Goal: Task Accomplishment & Management: Manage account settings

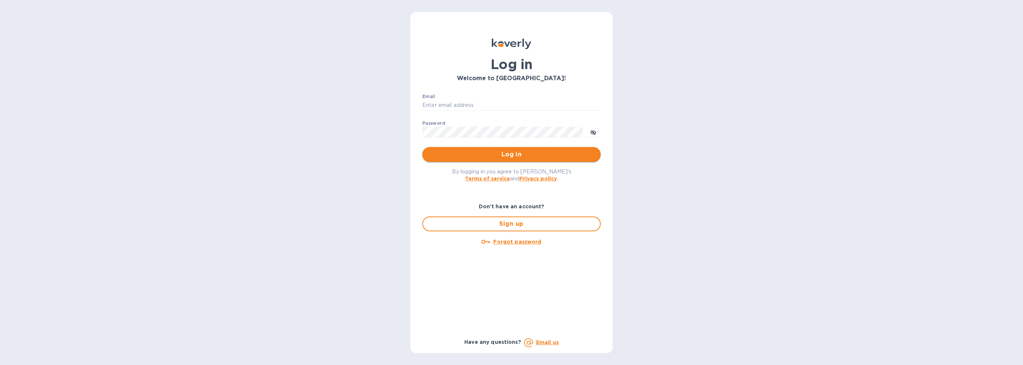
type input "[EMAIL_ADDRESS][DOMAIN_NAME]"
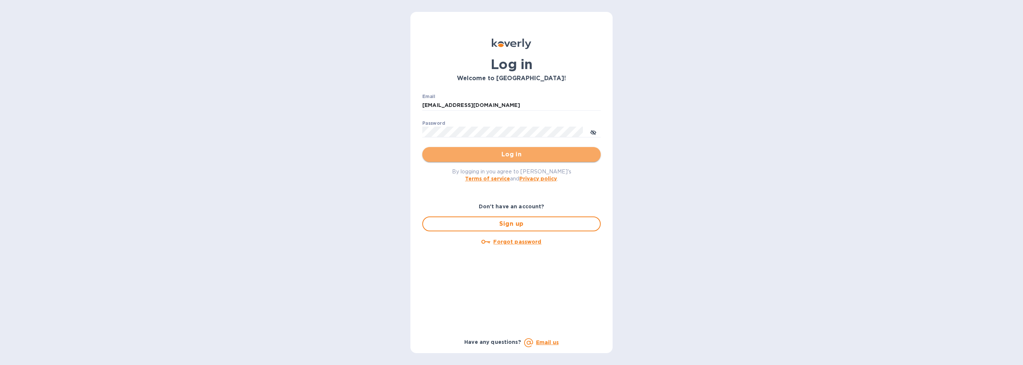
click at [503, 155] on span "Log in" at bounding box center [511, 154] width 167 height 9
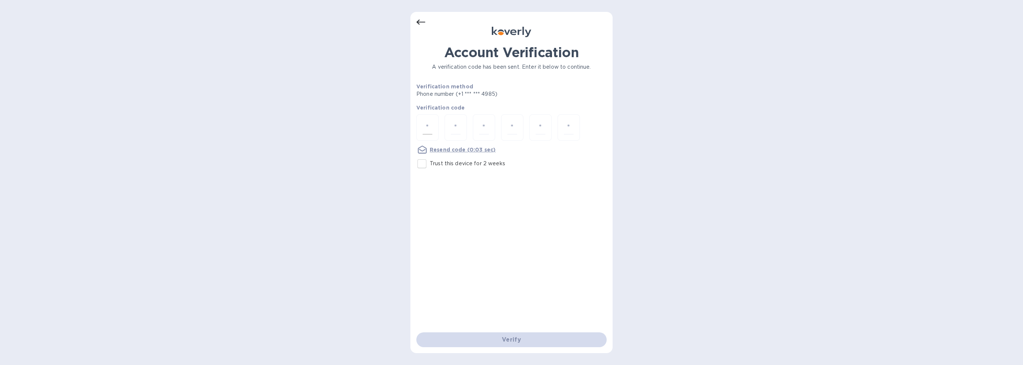
click at [430, 126] on input "number" at bounding box center [428, 128] width 10 height 14
type input "1"
type input "3"
type input "4"
type input "5"
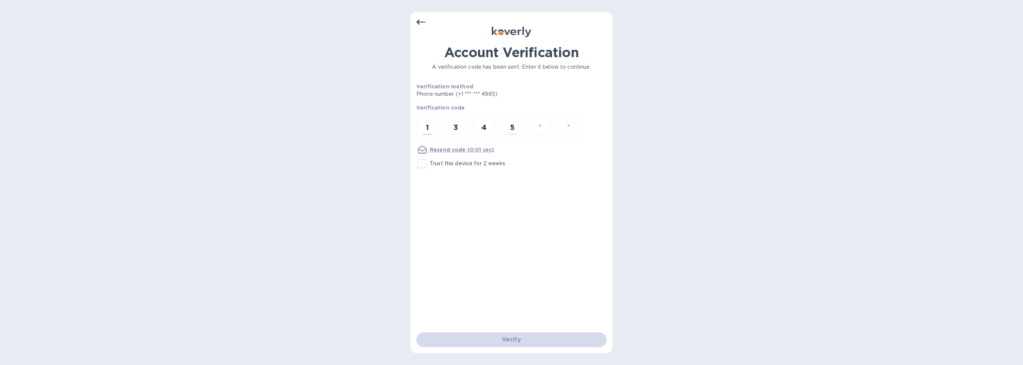
type input "0"
type input "4"
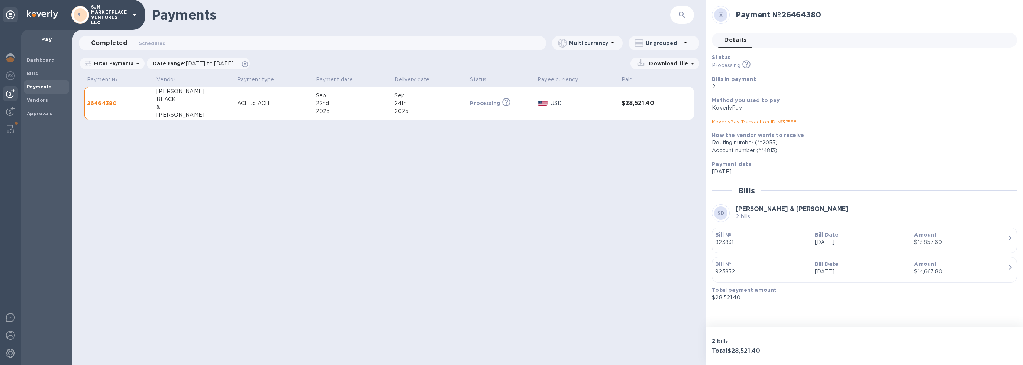
click at [595, 39] on div "Multi currency" at bounding box center [585, 43] width 55 height 10
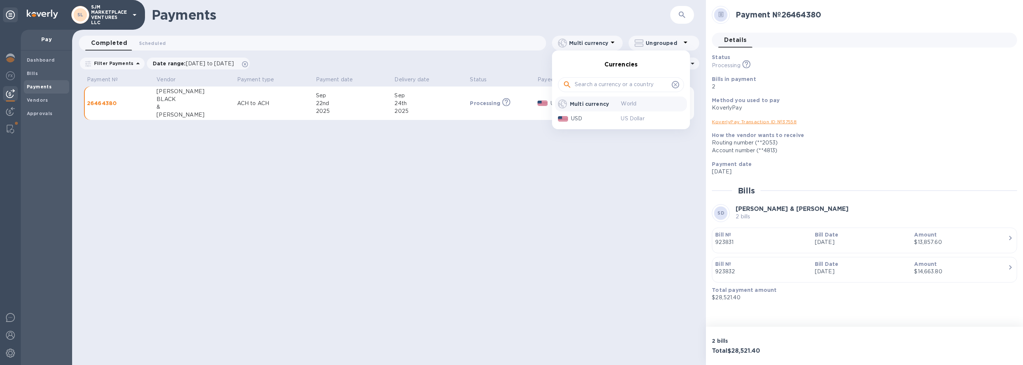
drag, startPoint x: 373, startPoint y: 180, endPoint x: 362, endPoint y: 173, distance: 13.0
click at [371, 179] on div at bounding box center [511, 182] width 1023 height 365
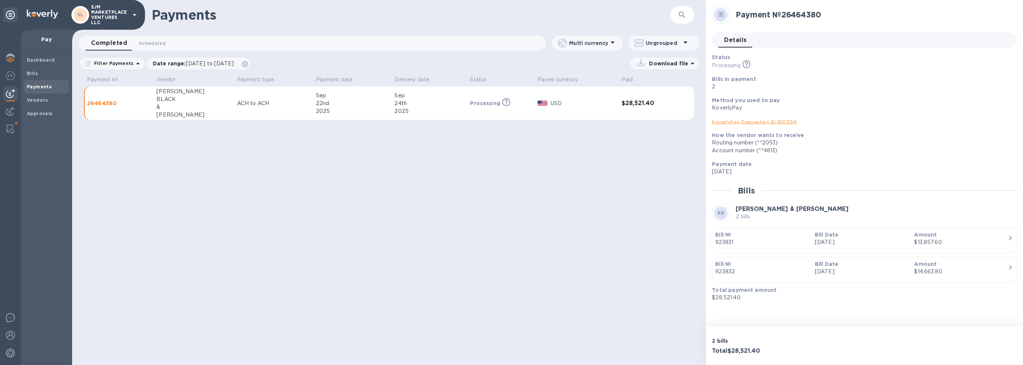
click at [237, 104] on p "ACH to ACH" at bounding box center [273, 104] width 73 height 8
click at [245, 104] on p "ACH to ACH" at bounding box center [273, 104] width 73 height 8
click at [47, 61] on b "Dashboard" at bounding box center [41, 60] width 28 height 6
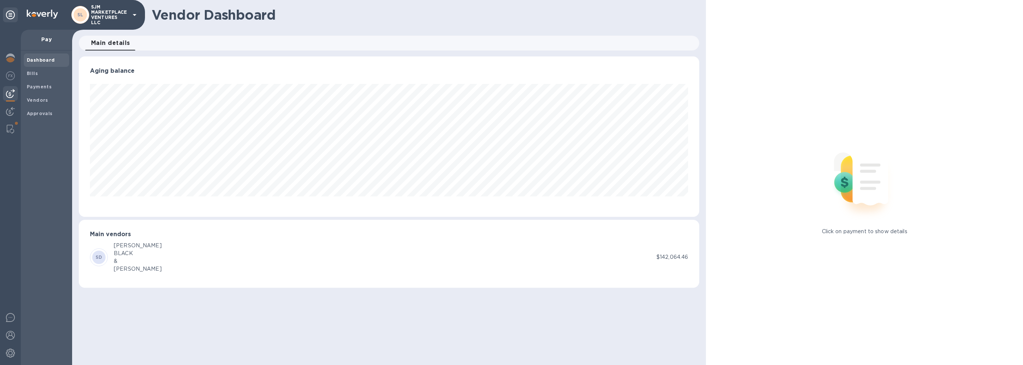
scroll to position [161, 620]
click at [39, 88] on b "Payments" at bounding box center [39, 87] width 25 height 6
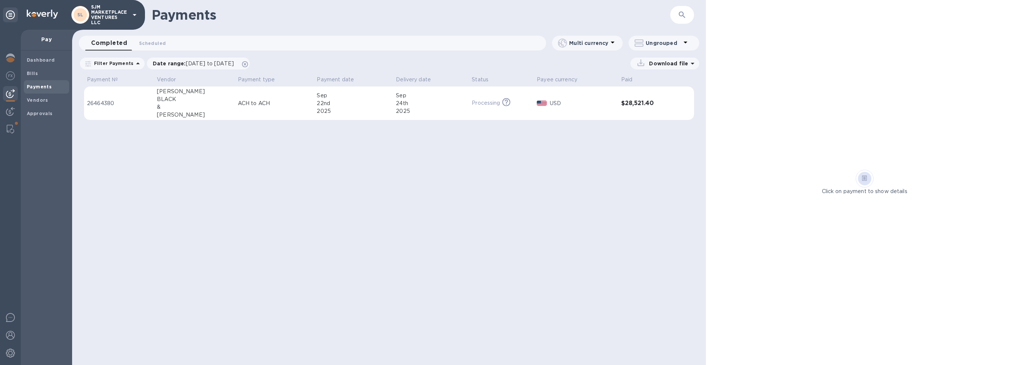
click at [475, 104] on p "Processing" at bounding box center [486, 103] width 28 height 8
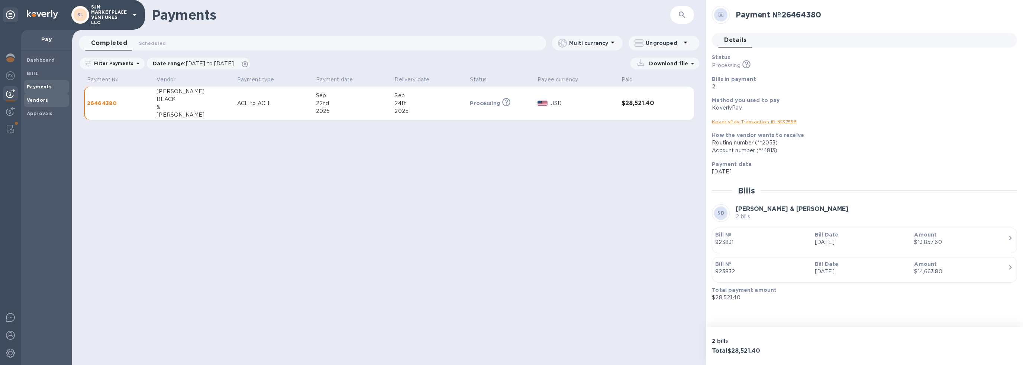
click at [48, 99] on span "Vendors" at bounding box center [46, 100] width 39 height 7
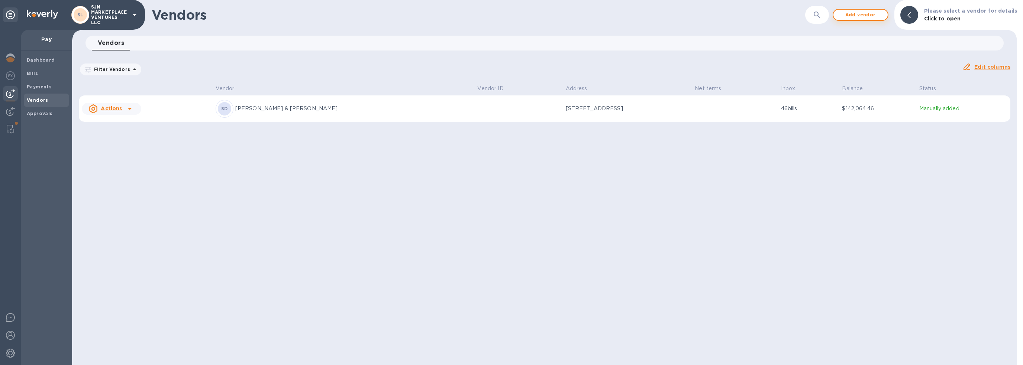
click at [862, 14] on span "Add vendor" at bounding box center [860, 14] width 42 height 9
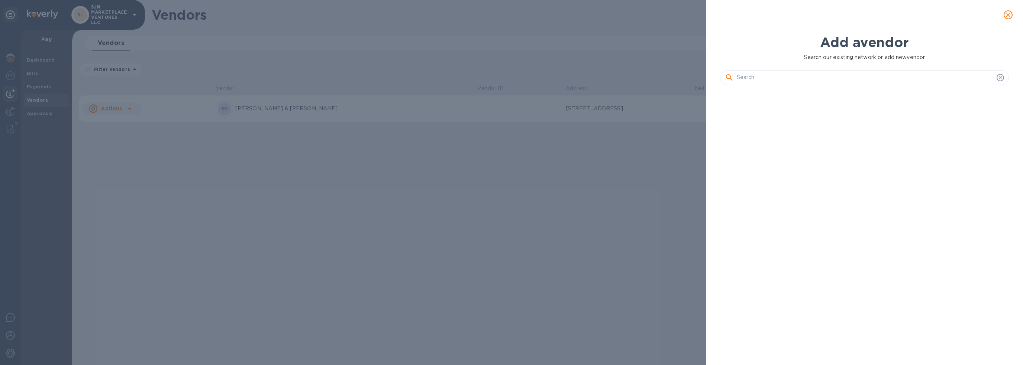
scroll to position [249, 291]
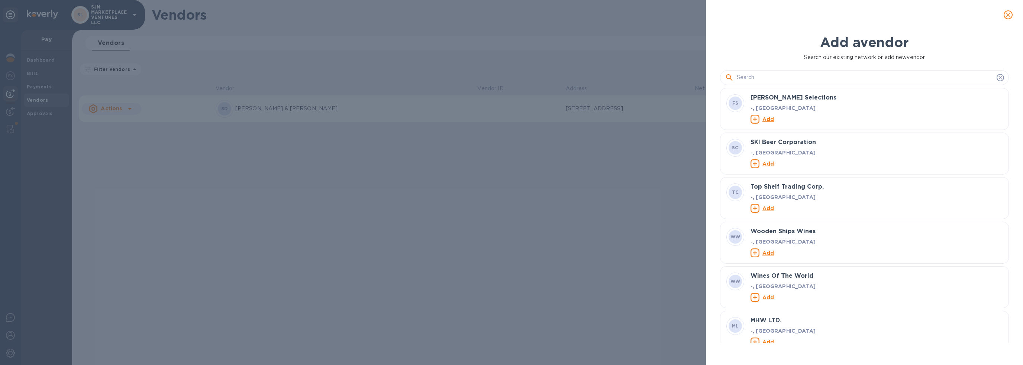
click at [746, 75] on input "text" at bounding box center [865, 77] width 257 height 11
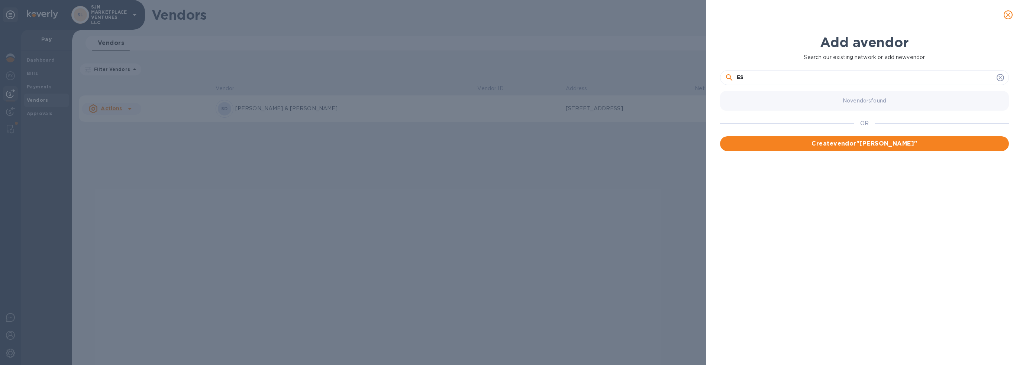
type input "E"
type input "P"
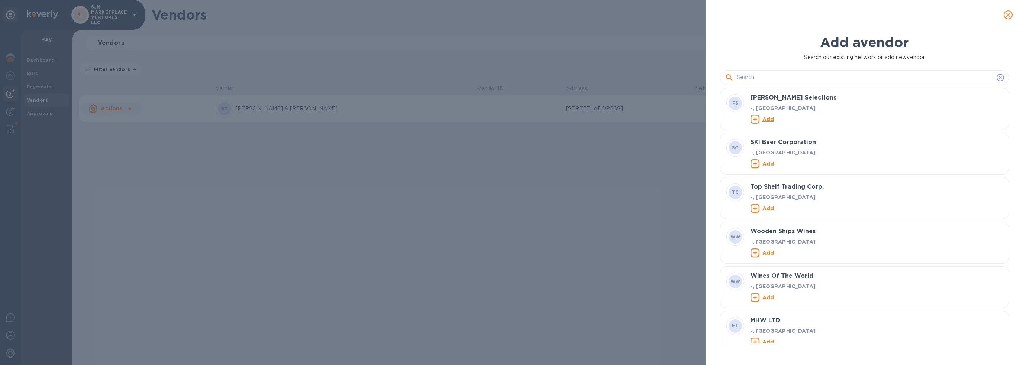
click at [180, 202] on div "Add a vendor Search our existing network or add new vendor FS Filomena Selectio…" at bounding box center [511, 182] width 1023 height 365
click at [1010, 17] on icon "close" at bounding box center [1008, 15] width 4 height 4
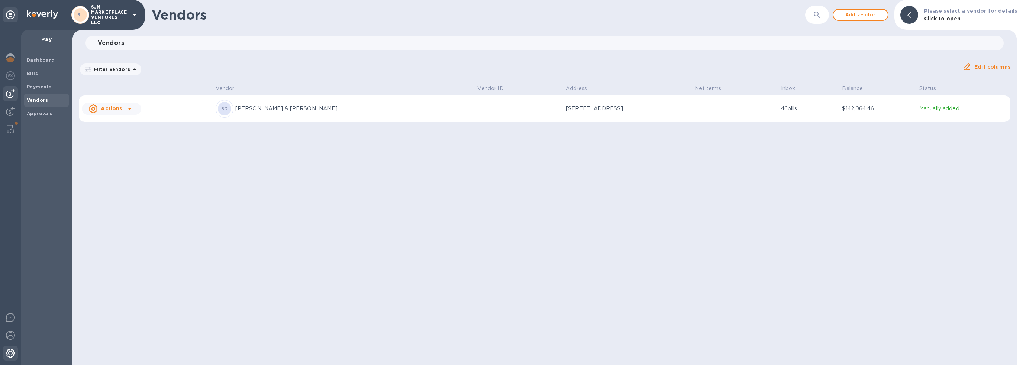
click at [8, 354] on img at bounding box center [10, 353] width 9 height 9
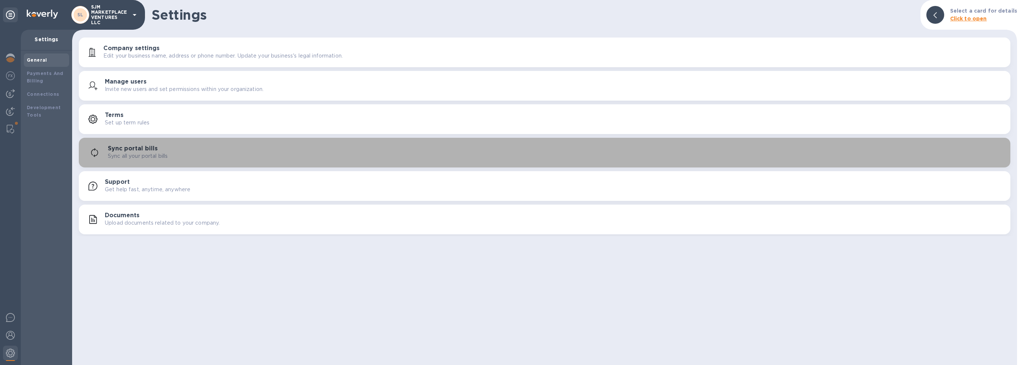
click at [188, 155] on div "Sync all your portal bills" at bounding box center [556, 156] width 897 height 8
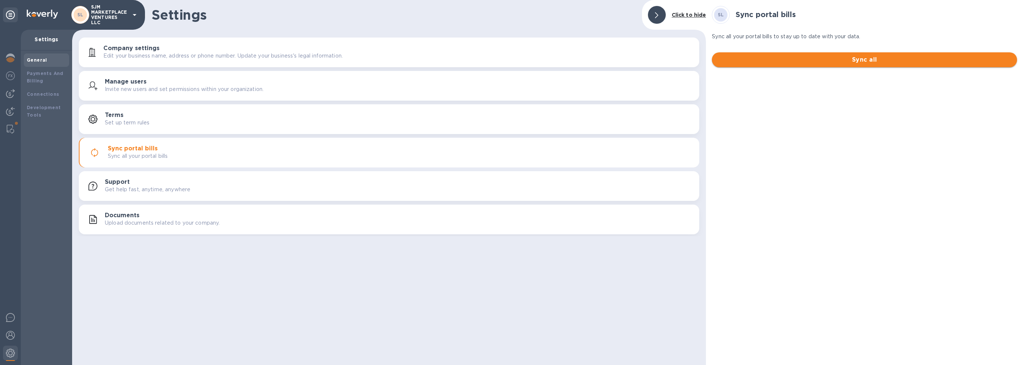
click at [760, 60] on span "Sync all" at bounding box center [864, 59] width 293 height 9
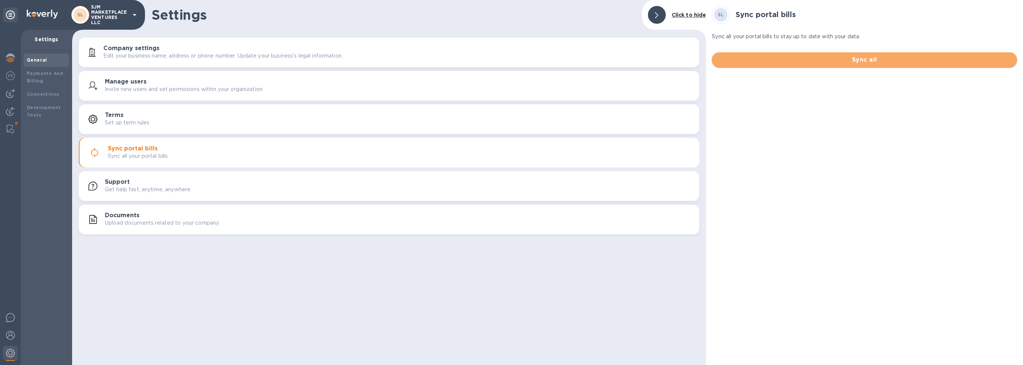
click at [850, 61] on span "Sync all" at bounding box center [864, 59] width 293 height 9
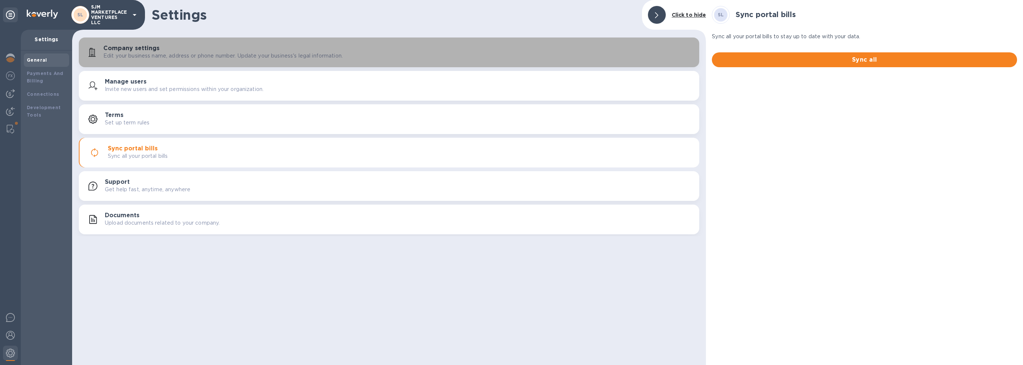
click at [164, 52] on p "Edit your business name, address or phone number. Update your business's legal …" at bounding box center [222, 56] width 239 height 8
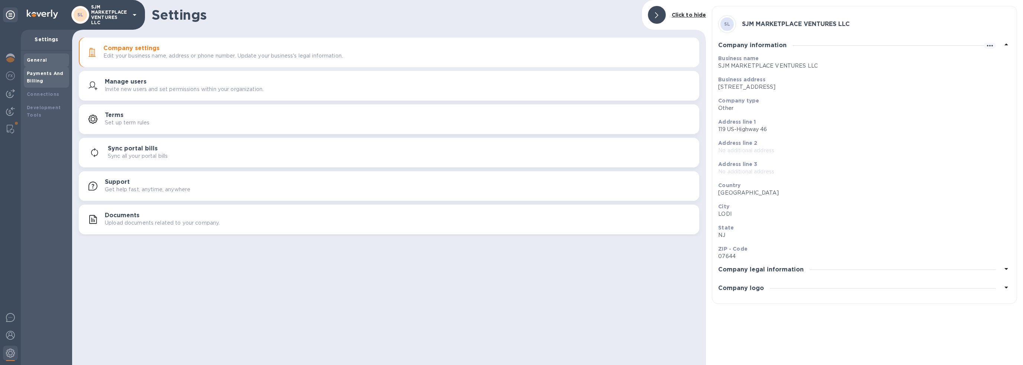
click at [52, 78] on div "Payments And Billing" at bounding box center [46, 77] width 39 height 15
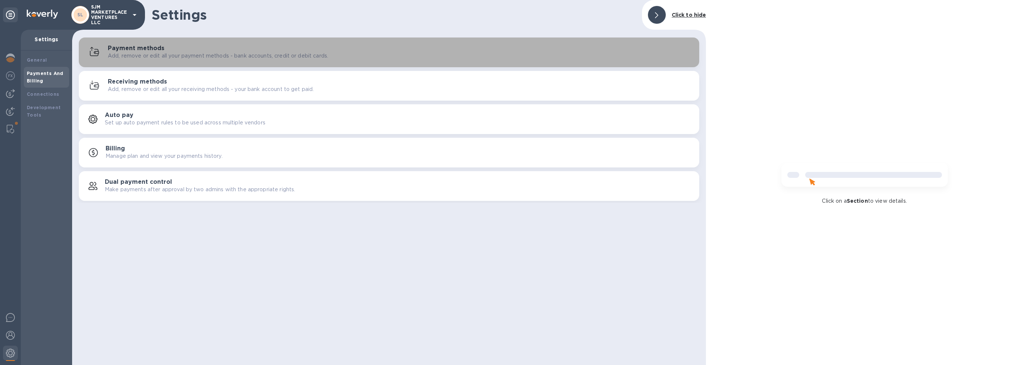
click at [220, 51] on div "Payment methods Add, remove or edit all your payment methods - bank accounts, c…" at bounding box center [400, 52] width 585 height 15
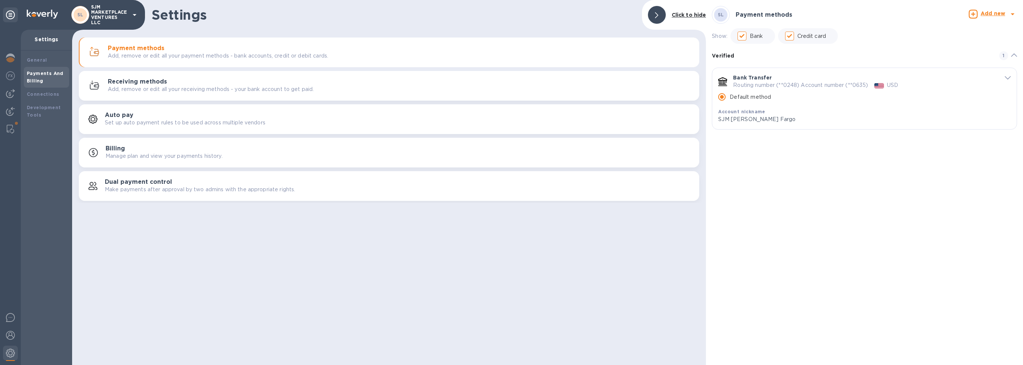
click at [1013, 16] on icon at bounding box center [1012, 14] width 9 height 9
drag, startPoint x: 892, startPoint y: 170, endPoint x: 372, endPoint y: 162, distance: 520.5
click at [889, 170] on div at bounding box center [511, 182] width 1023 height 365
click at [52, 96] on b "Connections" at bounding box center [43, 94] width 32 height 6
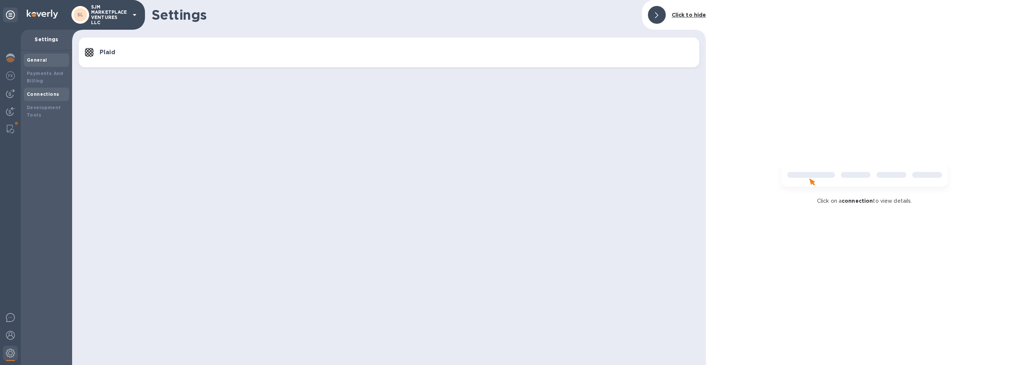
click at [37, 59] on b "General" at bounding box center [37, 60] width 20 height 6
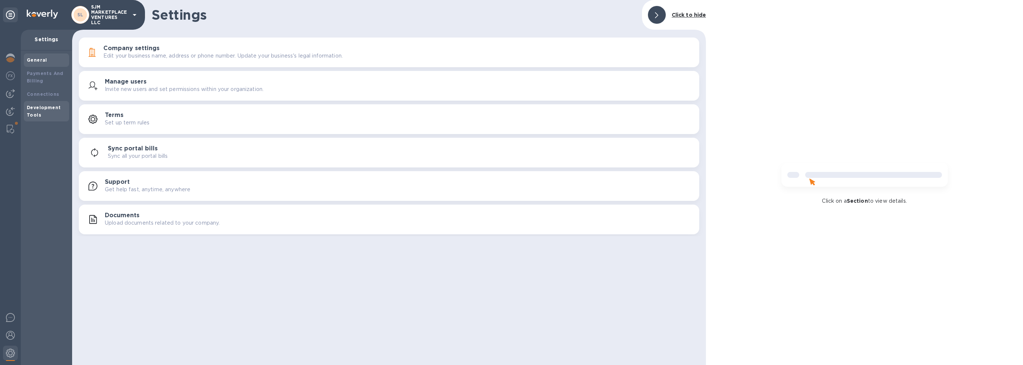
click at [37, 111] on div "Development Tools" at bounding box center [46, 111] width 39 height 15
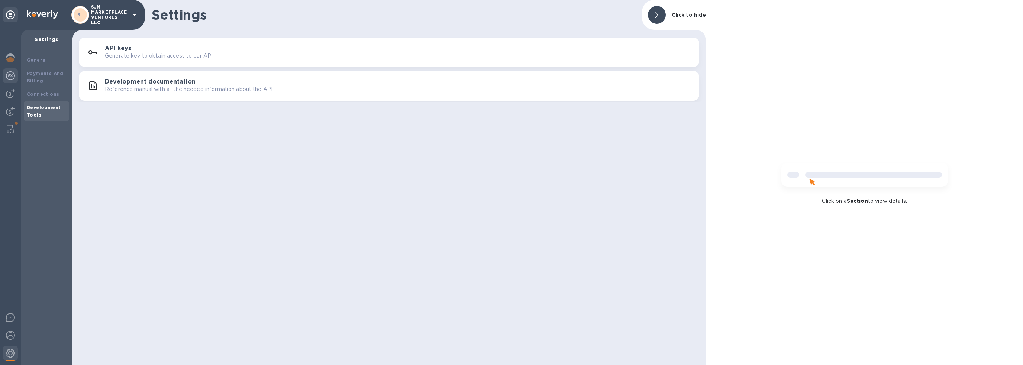
click at [9, 75] on img at bounding box center [10, 75] width 9 height 9
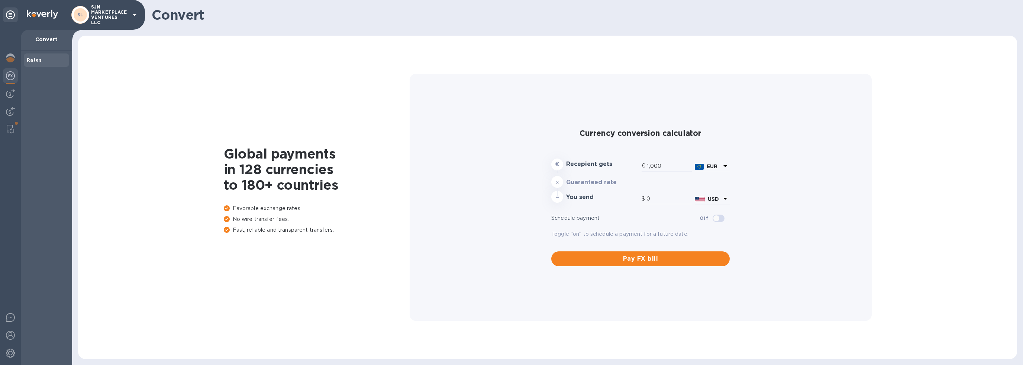
type input "1,180.89"
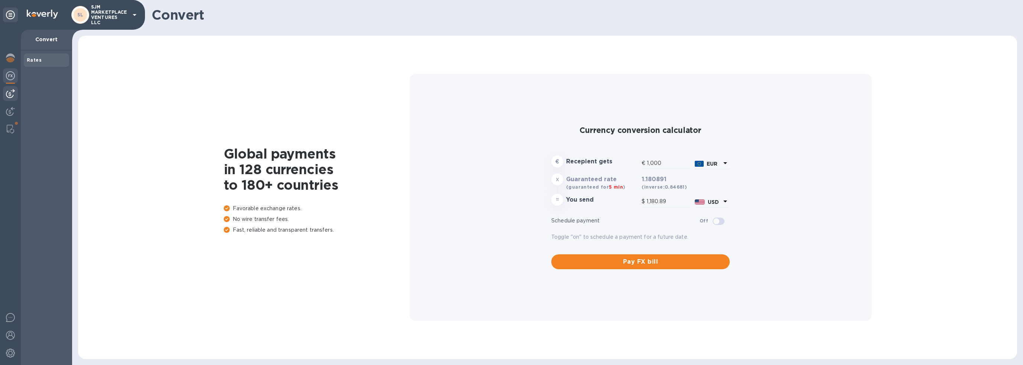
click at [10, 93] on img at bounding box center [10, 93] width 9 height 9
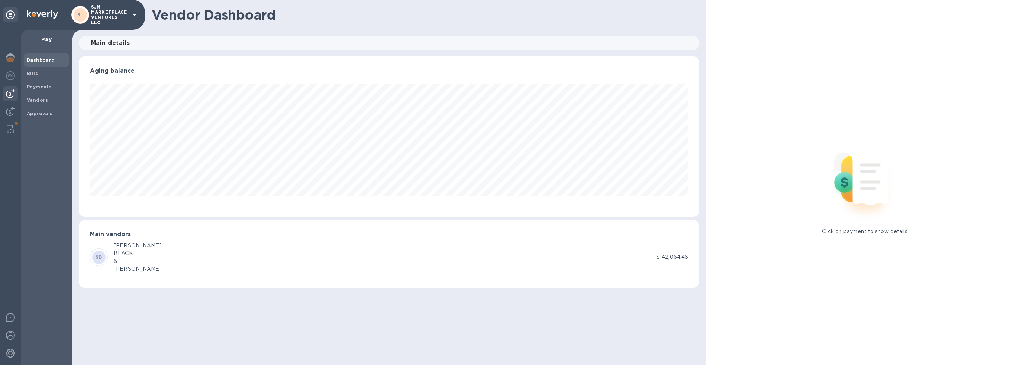
scroll to position [161, 620]
click at [11, 116] on div at bounding box center [10, 112] width 15 height 16
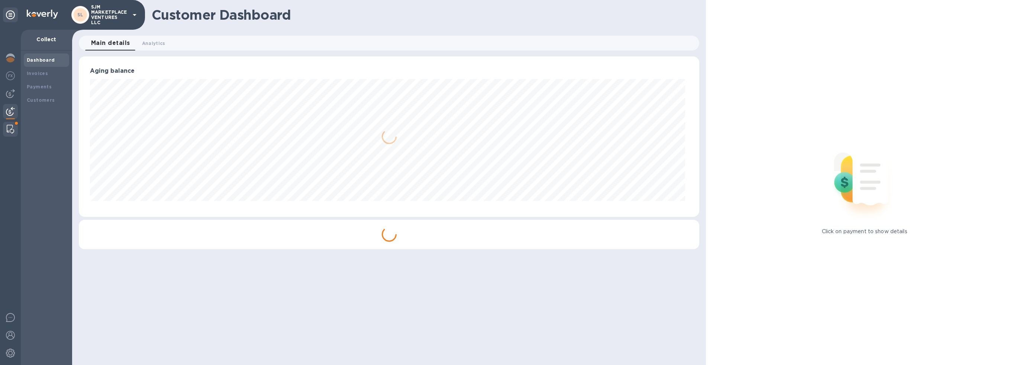
scroll to position [371568, 371111]
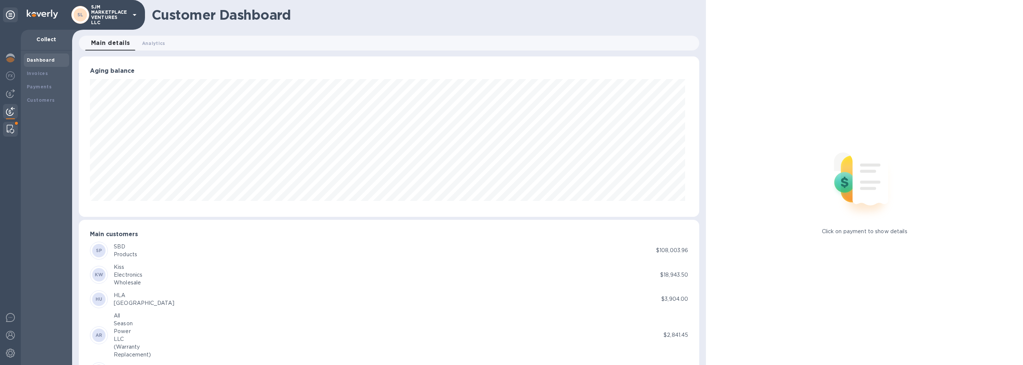
click at [9, 128] on img at bounding box center [10, 129] width 7 height 9
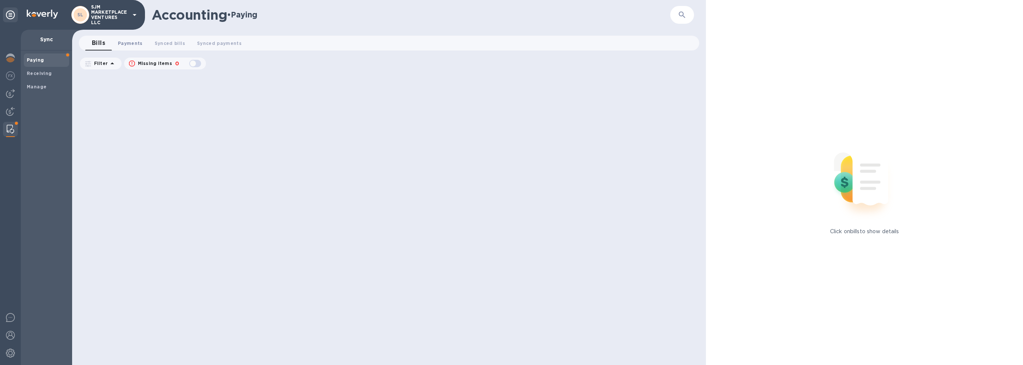
click at [132, 43] on span "Payments 0" at bounding box center [130, 43] width 25 height 8
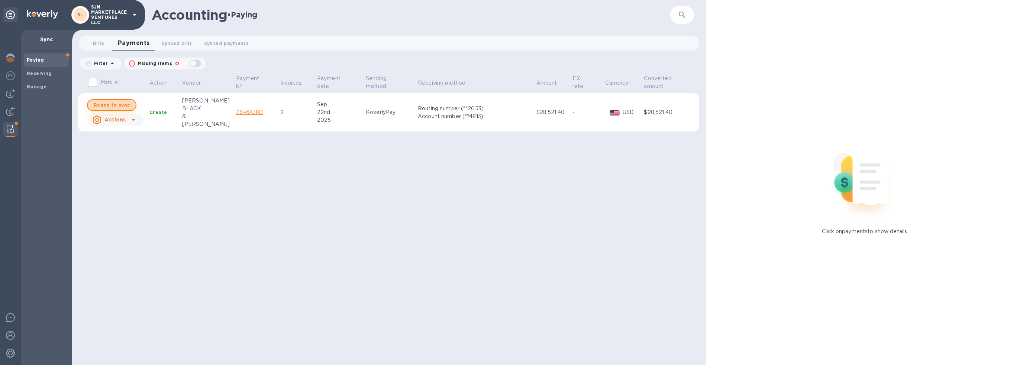
click at [112, 107] on span "Ready to sync" at bounding box center [112, 105] width 36 height 9
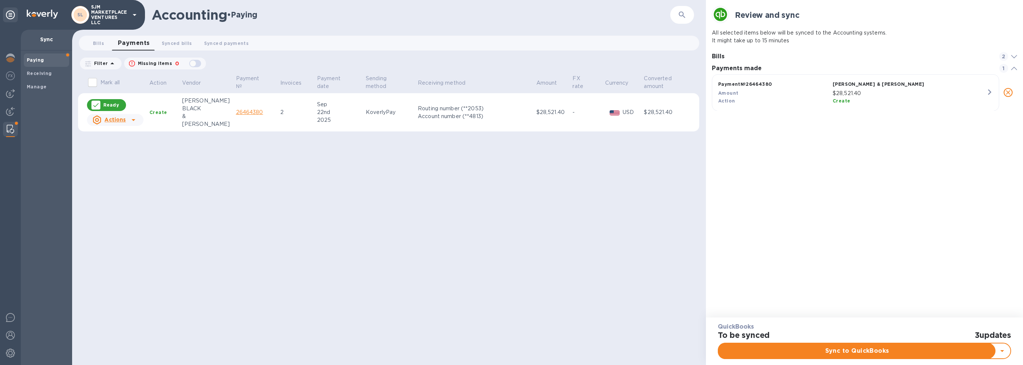
scroll to position [34, 305]
checkbox input "true"
click at [1013, 57] on icon at bounding box center [1014, 56] width 6 height 3
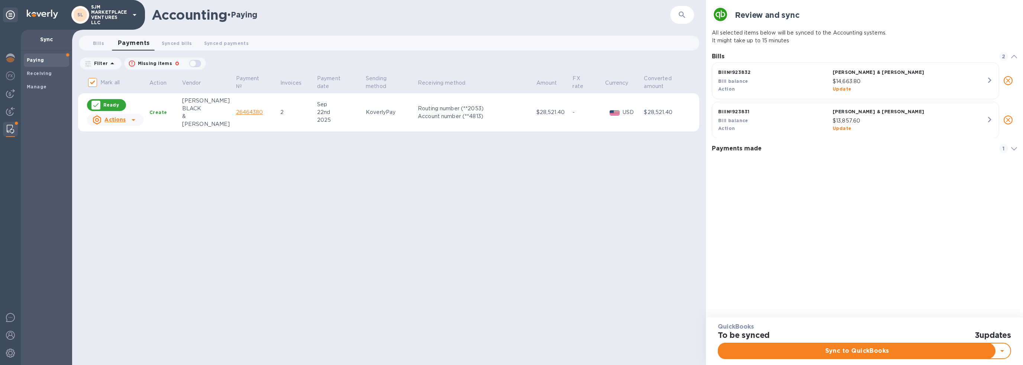
scroll to position [4, 3]
click at [1013, 57] on icon at bounding box center [1014, 56] width 6 height 3
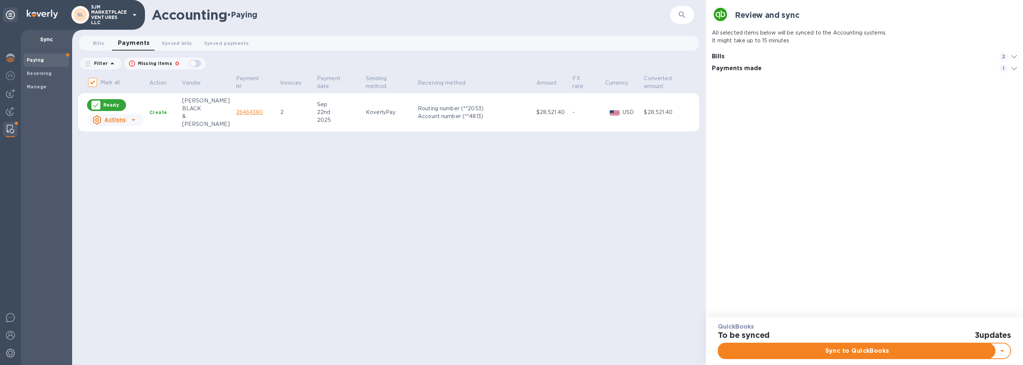
click at [413, 222] on div "Mark all Action Vendor Payment № Invoices Payment date Sending method Receiving…" at bounding box center [390, 220] width 624 height 292
click at [177, 41] on span "Synced bills 0" at bounding box center [177, 43] width 30 height 8
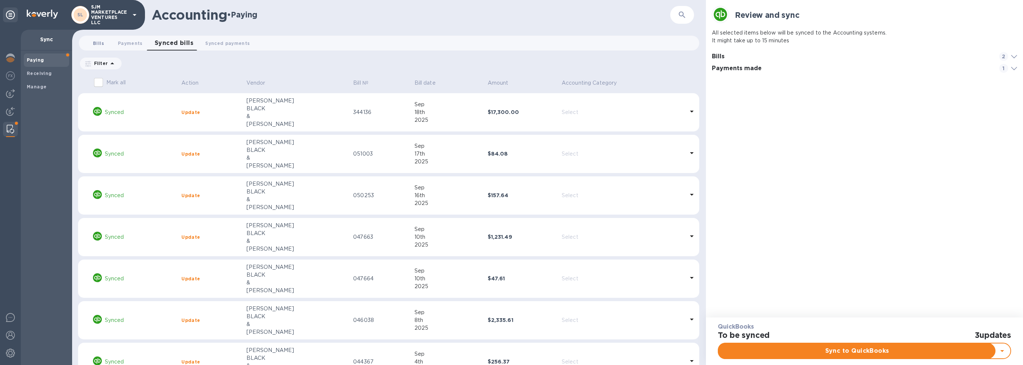
click at [99, 41] on span "Bills 0" at bounding box center [98, 43] width 11 height 8
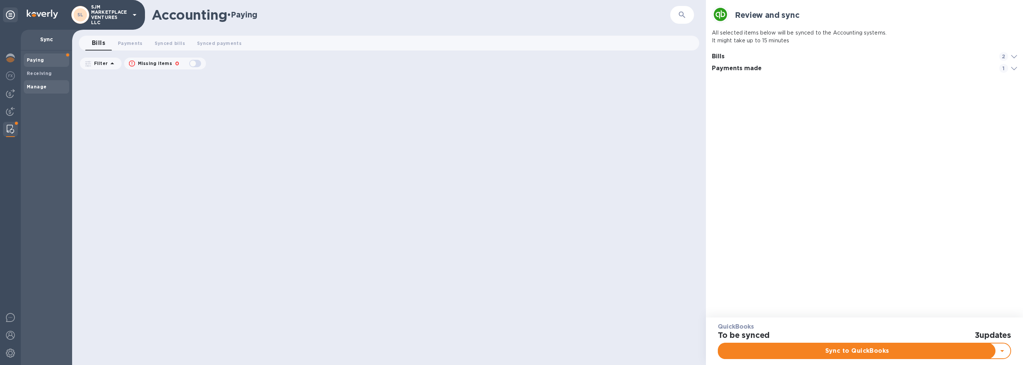
click at [47, 84] on span "Manage" at bounding box center [46, 86] width 39 height 7
